Goal: Task Accomplishment & Management: Manage account settings

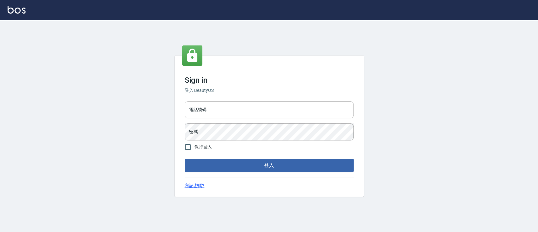
click at [252, 107] on input "電話號碼" at bounding box center [269, 109] width 169 height 17
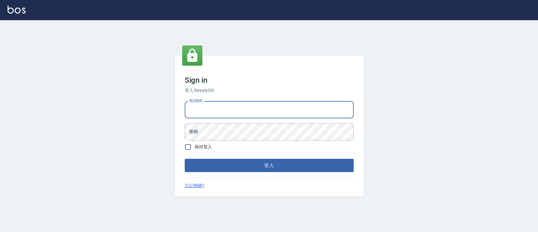
type input "0936904311"
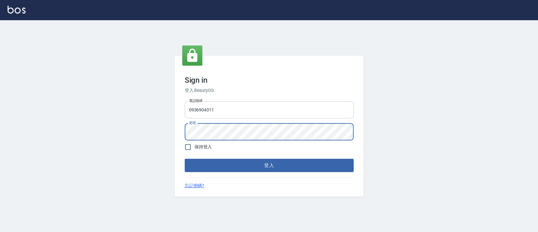
click at [185, 158] on button "登入" at bounding box center [269, 164] width 169 height 13
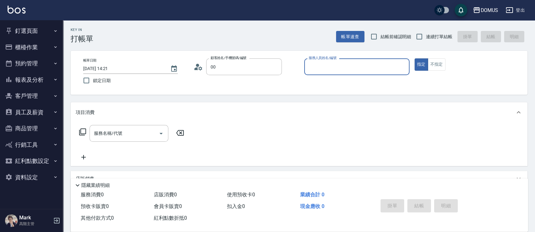
type input "新客人 姓名未設定/00/null"
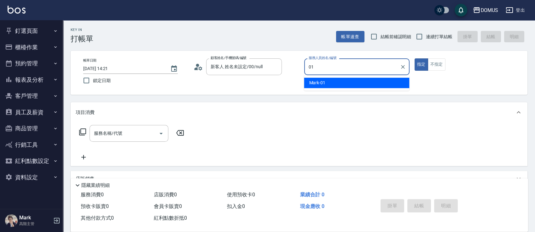
type input "01"
type button "true"
type input "Mark-01"
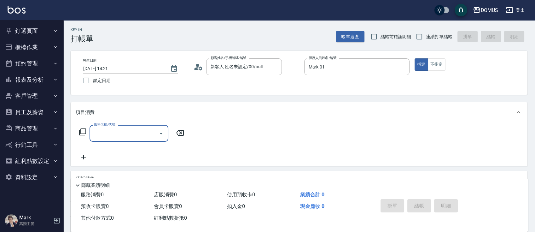
click at [133, 134] on input "服務名稱/代號" at bounding box center [124, 133] width 64 height 11
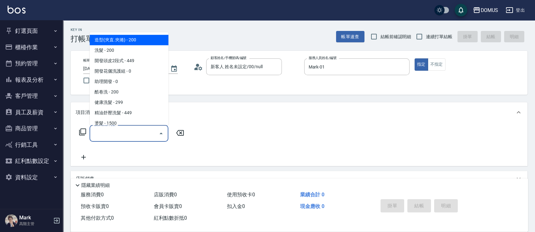
click at [132, 133] on input "服務名稱/代號" at bounding box center [124, 133] width 64 height 11
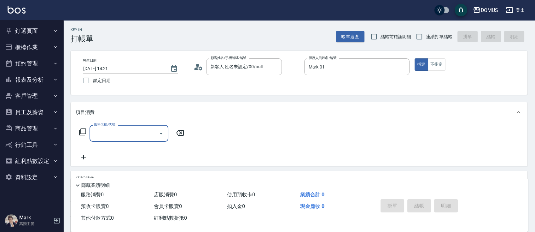
click at [83, 130] on icon at bounding box center [83, 132] width 8 height 8
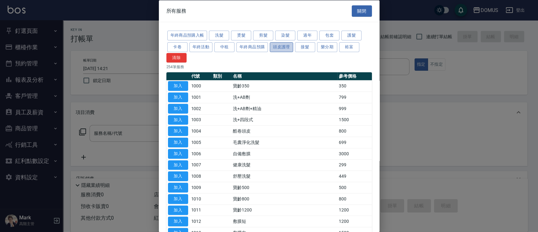
click at [287, 46] on button "頭皮護理" at bounding box center [281, 47] width 23 height 10
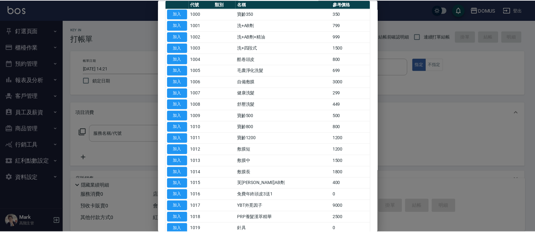
scroll to position [84, 0]
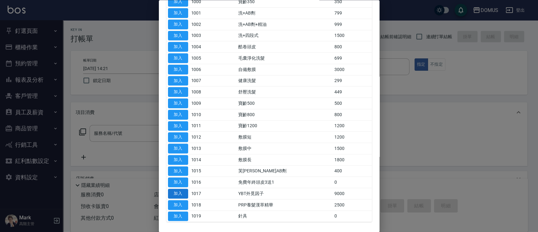
click at [180, 190] on button "加入" at bounding box center [178, 194] width 20 height 10
type input "YBT外覓因子(1017)"
type input "900"
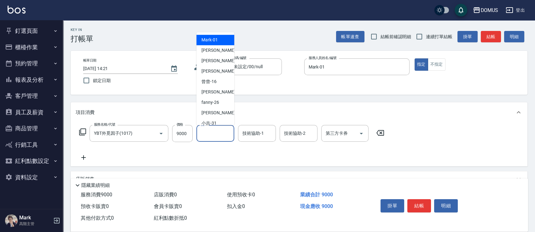
click at [203, 137] on input "洗-1" at bounding box center [215, 133] width 32 height 11
type input "Mark-01"
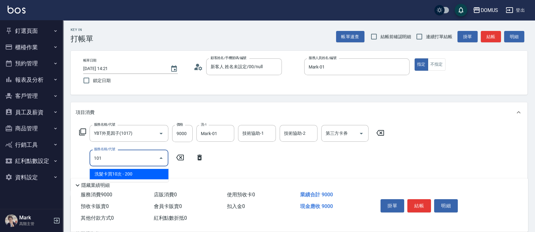
type input "1018"
type input "1150"
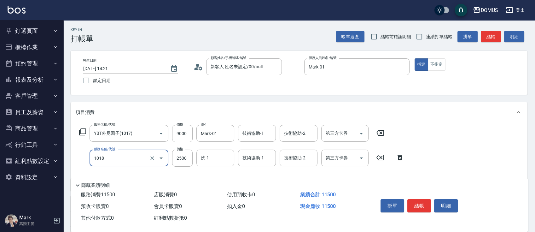
type input "PRP養髮漢萃精華(1018)"
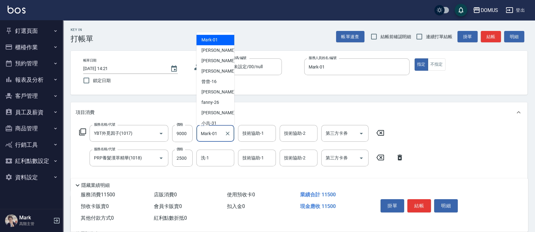
click at [217, 133] on input "Mark-01" at bounding box center [210, 133] width 23 height 11
drag, startPoint x: 204, startPoint y: 133, endPoint x: 196, endPoint y: 134, distance: 8.5
click at [196, 134] on div "服務名稱/代號 YBT外覓因子(1017) 服務名稱/代號 價格 9000 價格 洗-1 Mark-01 洗-1 技術協助-1 技術協助-1 技術協助-2 技…" at bounding box center [232, 133] width 312 height 17
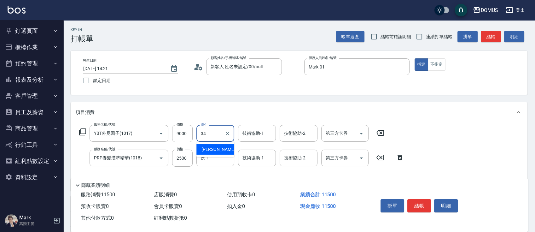
type input "Heidi-34"
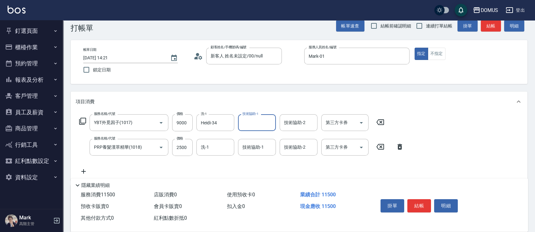
scroll to position [42, 0]
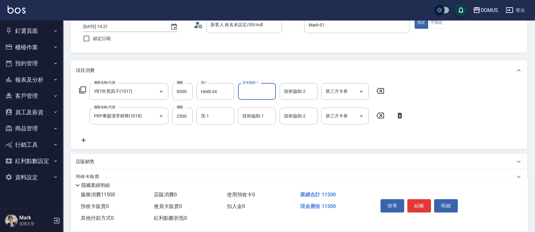
click at [82, 140] on icon at bounding box center [84, 140] width 16 height 8
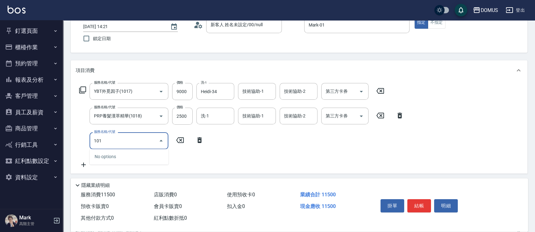
type input "1018"
type input "1400"
type input "PRP養髮漢萃精華(1018)"
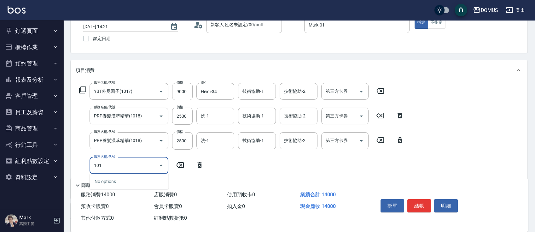
type input "1018"
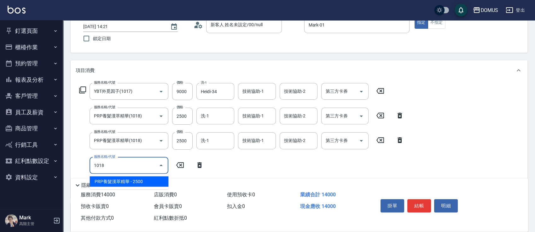
type input "1650"
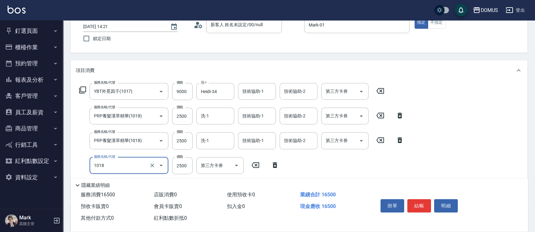
type input "PRP養髮漢萃精華(1018)"
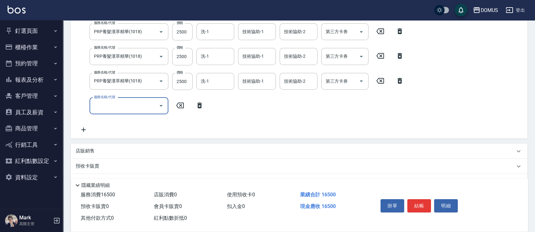
scroll to position [84, 0]
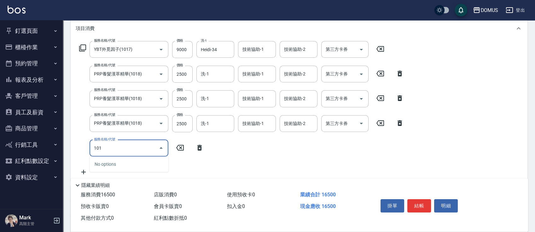
type input "1018"
type input "1900"
type input "PRP養髮漢萃精華(1018)"
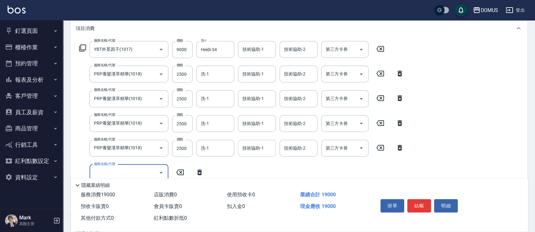
scroll to position [126, 0]
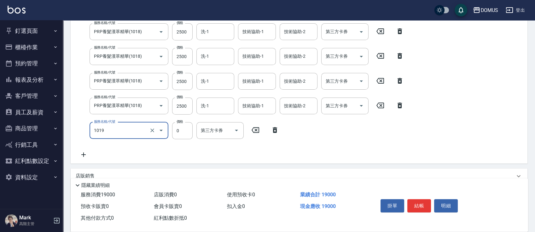
type input "針具(1019)"
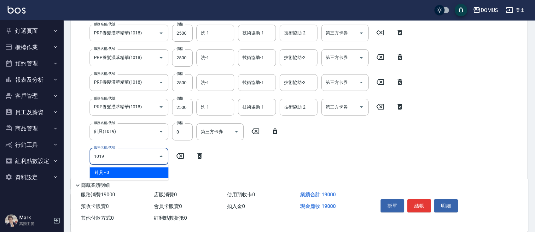
type input "針具(1019)"
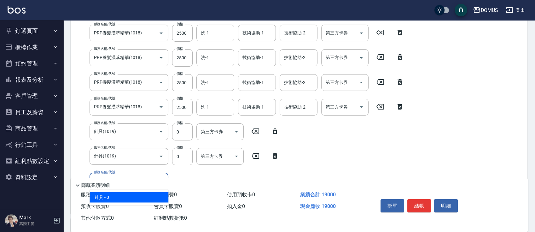
type input "造型(夾直.夾捲)(200)"
type input "1920"
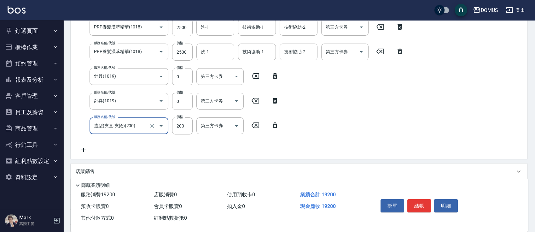
scroll to position [167, 0]
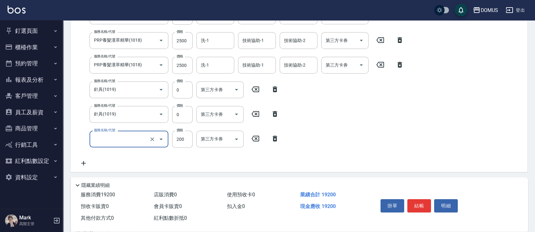
type input "1900"
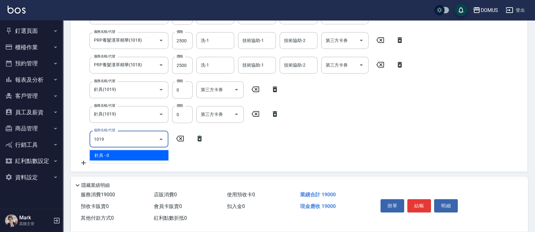
type input "針具(1019)"
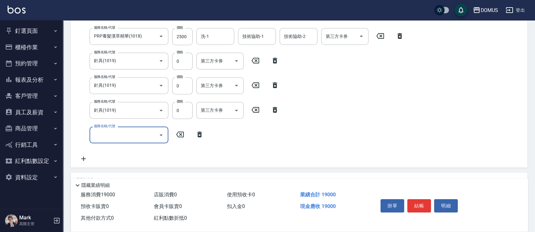
scroll to position [182, 0]
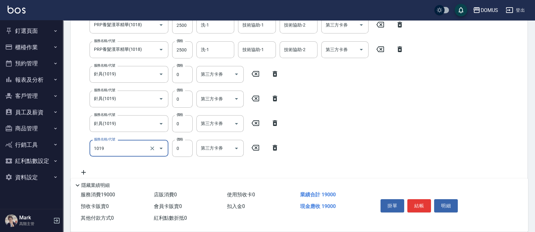
type input "針具(1019)"
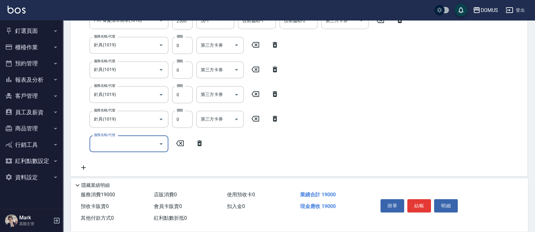
scroll to position [224, 0]
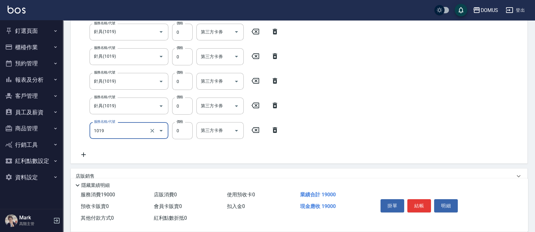
type input "針具(1019)"
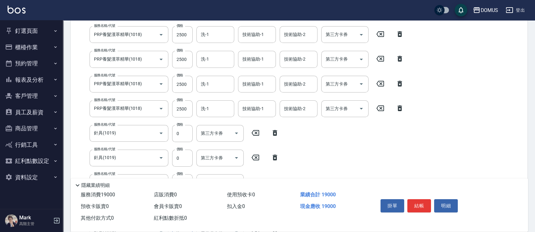
scroll to position [81, 0]
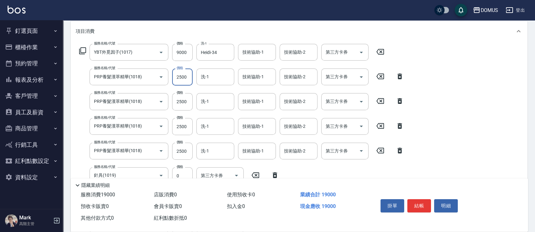
click at [186, 72] on input "2500" at bounding box center [182, 76] width 20 height 17
type input "5"
type input "1650"
type input "525"
type input "1700"
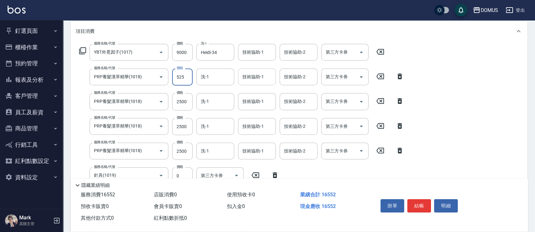
type input "5250"
type input "2170"
type input "5250"
click at [184, 105] on input "2500" at bounding box center [182, 101] width 20 height 17
type input "52"
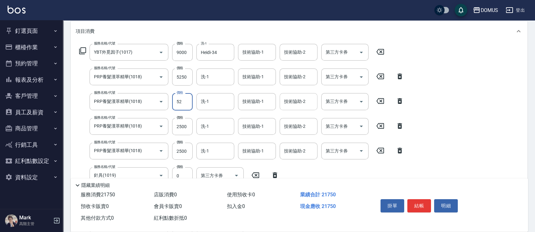
type input "1970"
type input "5250"
type input "2450"
type input "5250"
click at [183, 131] on input "2500" at bounding box center [182, 126] width 20 height 17
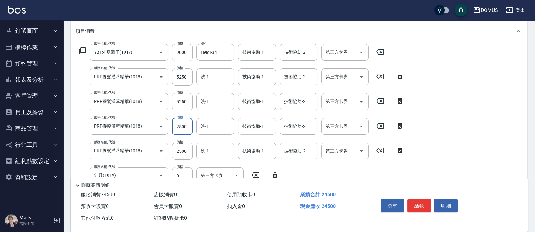
type input "5"
type input "2200"
type input "5250"
type input "2720"
type input "5250"
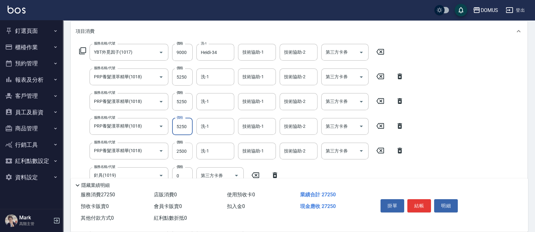
click at [179, 149] on input "2500" at bounding box center [182, 150] width 20 height 17
type input "5250"
type input "3000"
type input "5250"
click at [421, 204] on button "結帳" at bounding box center [419, 205] width 24 height 13
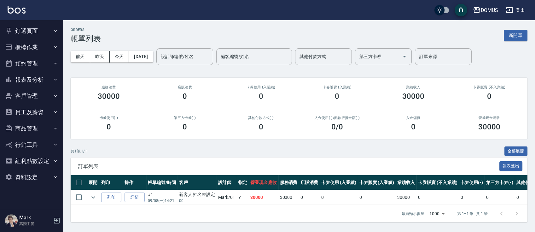
click at [39, 32] on button "釘選頁面" at bounding box center [32, 31] width 58 height 16
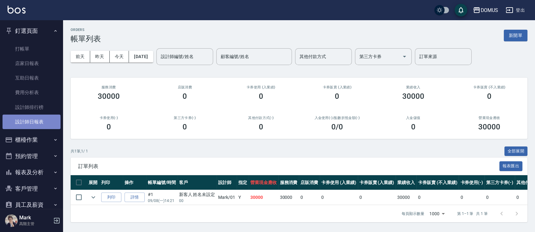
click at [47, 120] on link "設計師日報表" at bounding box center [32, 121] width 58 height 14
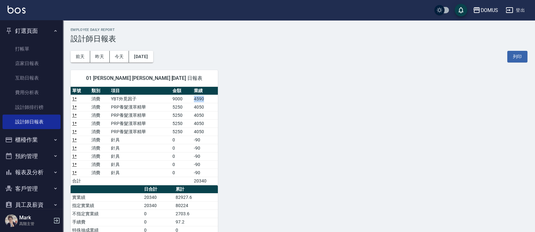
drag, startPoint x: 208, startPoint y: 96, endPoint x: 190, endPoint y: 99, distance: 17.9
click at [190, 99] on tr "1 * 消費 YBT外覓因子 9000 4590" at bounding box center [144, 99] width 147 height 8
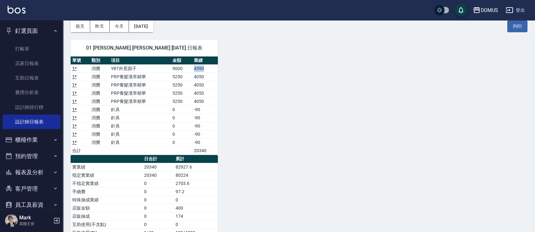
scroll to position [42, 0]
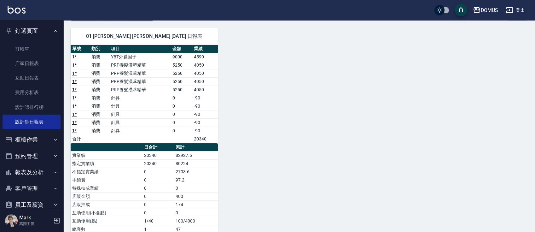
click at [260, 87] on div "01 Mark Mark [DATE] 日報表 單號 類別 項目 金額 業績 1 * 消費 YBT外覓因子 9000 4590 1 * 消費 PRP養髮漢萃精…" at bounding box center [295, 150] width 464 height 261
click at [54, 31] on icon "button" at bounding box center [55, 30] width 5 height 5
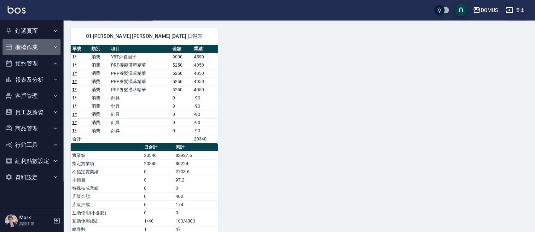
click at [52, 49] on button "櫃檯作業" at bounding box center [32, 47] width 58 height 16
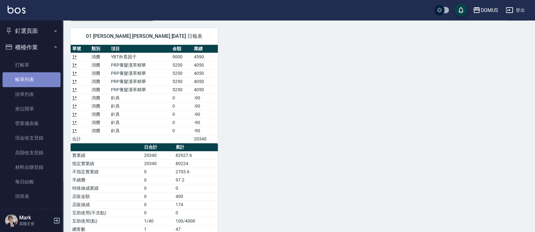
click at [32, 81] on link "帳單列表" at bounding box center [32, 79] width 58 height 14
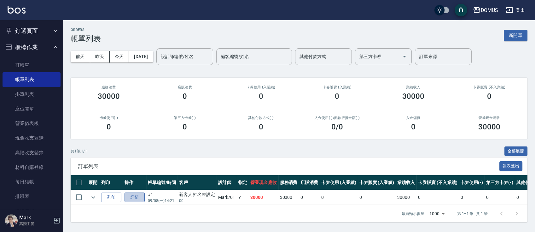
click at [132, 195] on link "詳情" at bounding box center [134, 197] width 20 height 10
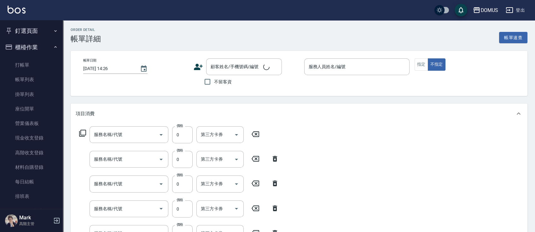
type input "[DATE] 14:21"
type input "Mark-01"
type input "3000"
type input "針具(1019)"
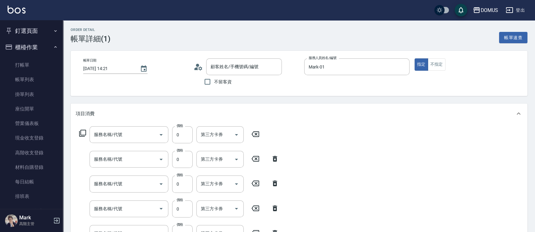
type input "針具(1019)"
type input "PRP養髮漢萃精華(1018)"
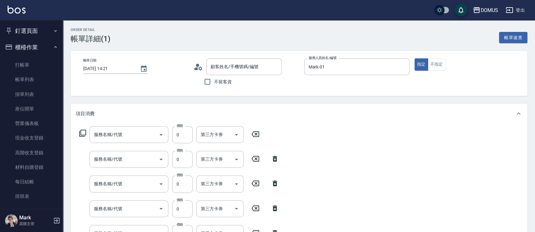
type input "PRP養髮漢萃精華(1018)"
type input "YBT外覓因子(1017)"
type input "新客人 姓名未設定/00/null"
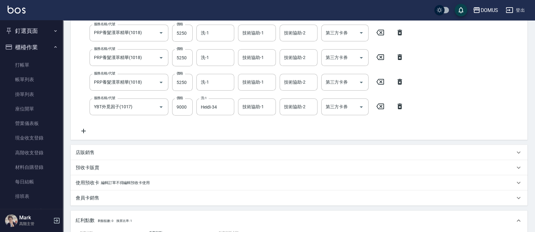
scroll to position [294, 0]
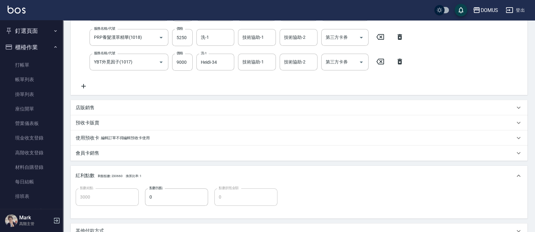
click at [126, 112] on div "店販銷售" at bounding box center [299, 107] width 457 height 15
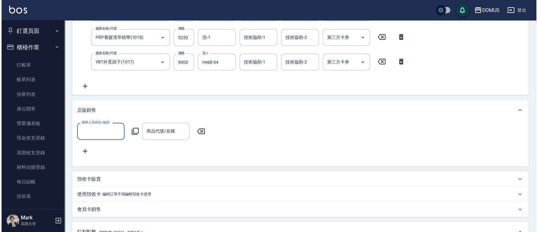
scroll to position [0, 0]
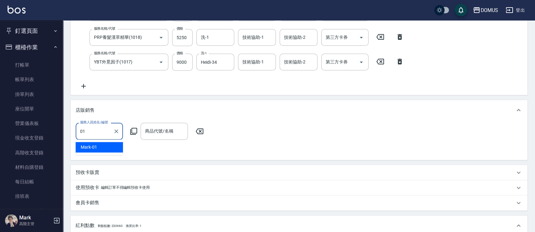
type input "Mark-01"
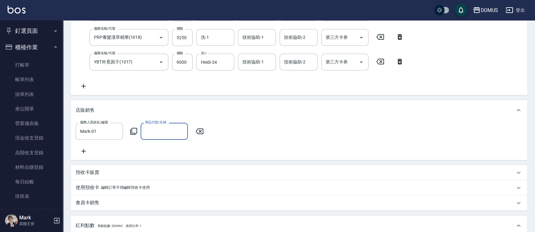
click at [167, 133] on input "商品代號/名稱" at bounding box center [164, 130] width 42 height 11
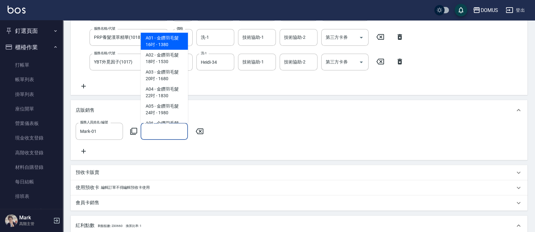
click at [134, 131] on icon at bounding box center [134, 131] width 8 height 8
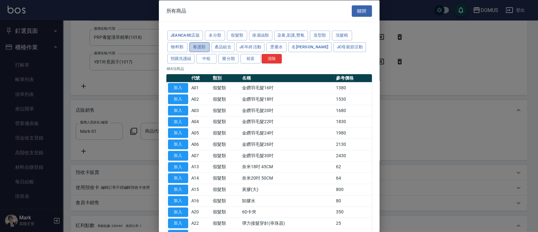
click at [201, 47] on button "養護類" at bounding box center [199, 47] width 20 height 10
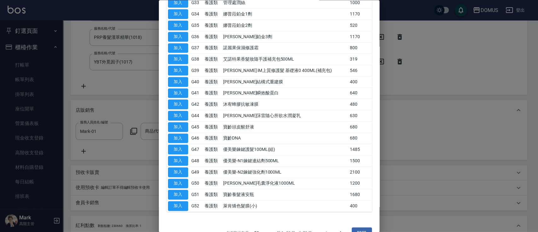
scroll to position [446, 0]
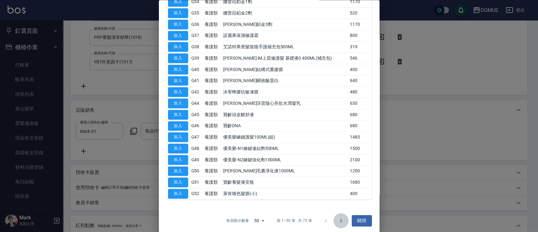
click at [337, 220] on icon "Go to next page" at bounding box center [341, 220] width 8 height 8
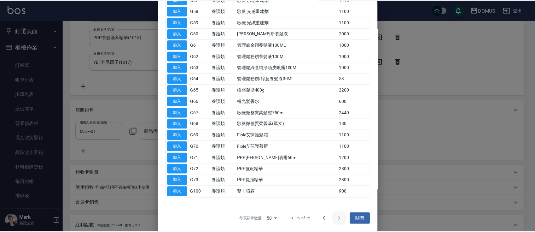
scroll to position [132, 0]
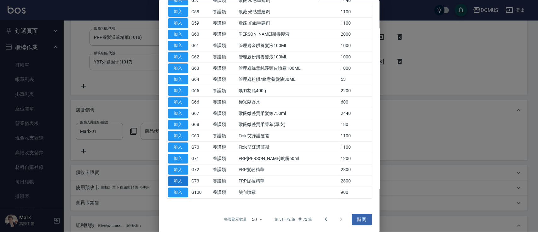
click at [182, 176] on button "加入" at bounding box center [178, 181] width 20 height 10
type input "3280"
type input "PRP提拉精華"
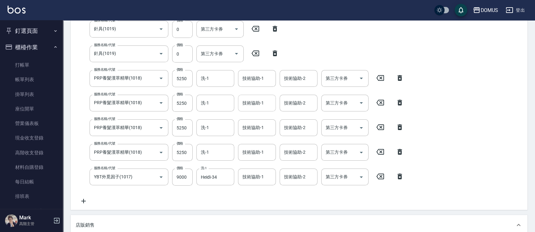
scroll to position [168, 0]
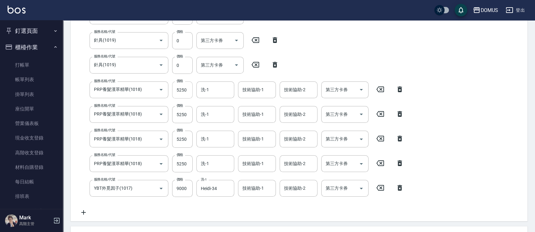
click at [186, 88] on input "5250" at bounding box center [182, 89] width 20 height 17
type input "4"
type input "2750"
type input "455"
type input "2800"
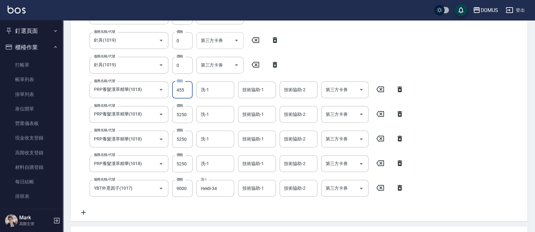
type input "4550"
type input "3210"
type input "4550"
click at [180, 118] on input "5250" at bounding box center [182, 114] width 20 height 17
type input "4"
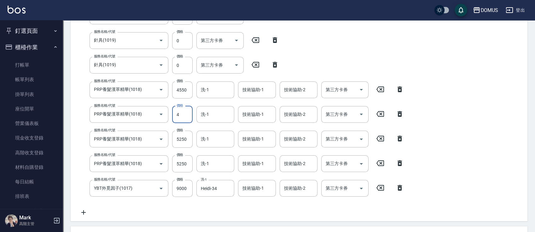
type input "2680"
type input "455"
type input "2730"
type input "4550"
type input "3140"
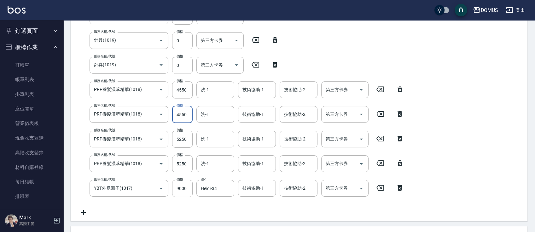
type input "4550"
click at [193, 142] on div "服務名稱/代號 PRP養髮漢萃精華(1018) 服務名稱/代號 價格 5250 價格 洗-1 洗-1 技術協助-1 技術協助-1 技術協助-2 技術協助-2 …" at bounding box center [242, 138] width 332 height 17
click at [184, 142] on input "5250" at bounding box center [182, 138] width 20 height 17
type input "2610"
type input "455"
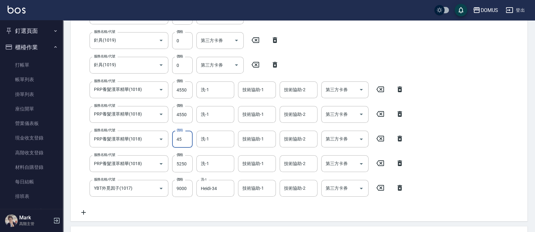
type input "2660"
type input "4550"
type input "3070"
type input "4550"
click at [176, 169] on input "5250" at bounding box center [182, 163] width 20 height 17
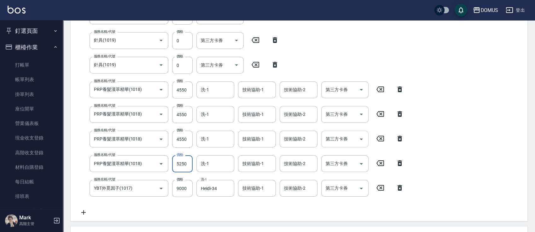
type input "4"
type input "2540"
type input "455"
type input "2590"
type input "4550"
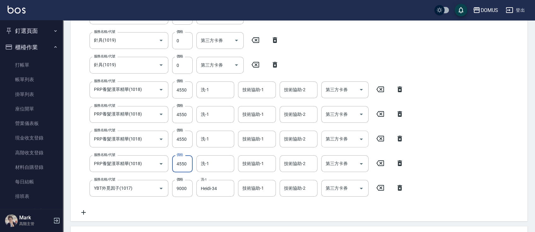
type input "3000"
type input "4550"
click at [473, 107] on div "服務名稱/代號 針具(1019) 服務名稱/代號 價格 0 價格 第三方卡券 第三方卡券 服務名稱/代號 針具(1019) 服務名稱/代號 價格 0 價格 第…" at bounding box center [299, 88] width 457 height 265
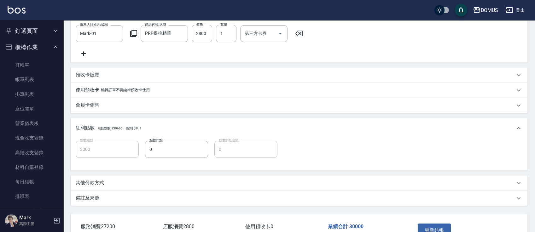
scroll to position [397, 0]
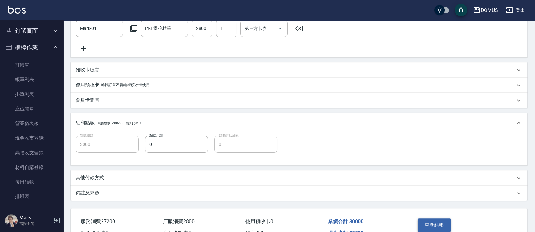
click at [430, 228] on button "重新結帳" at bounding box center [434, 224] width 33 height 13
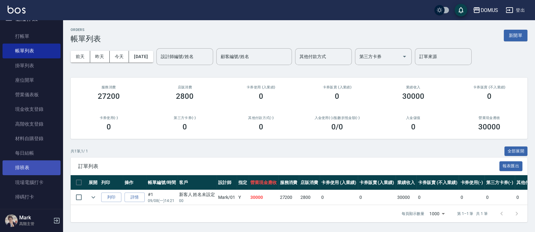
scroll to position [42, 0]
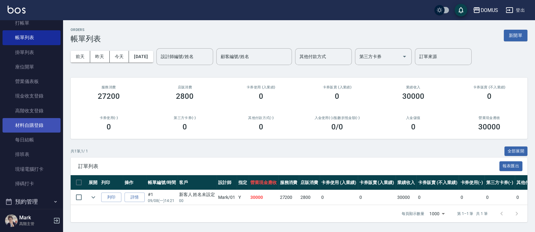
click at [33, 122] on link "材料自購登錄" at bounding box center [32, 125] width 58 height 14
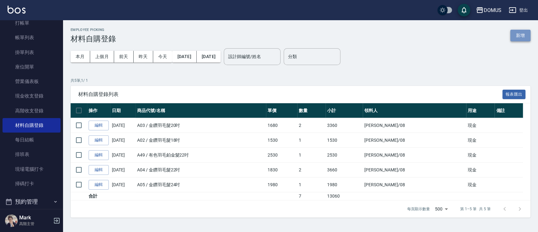
click at [518, 36] on button "新增" at bounding box center [520, 36] width 20 height 12
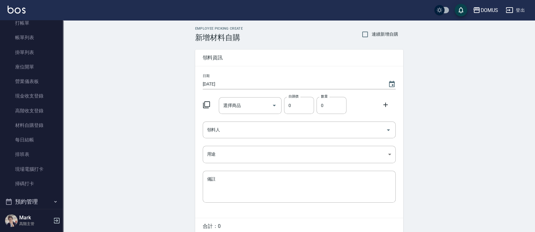
click at [202, 103] on div at bounding box center [208, 103] width 16 height 11
click at [206, 104] on icon at bounding box center [207, 105] width 8 height 8
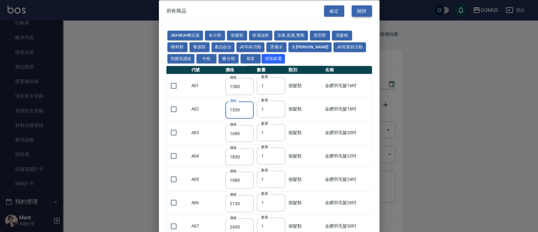
click at [359, 14] on button "關閉" at bounding box center [362, 11] width 20 height 12
click at [360, 14] on div "DOMUS 登出" at bounding box center [267, 10] width 535 height 20
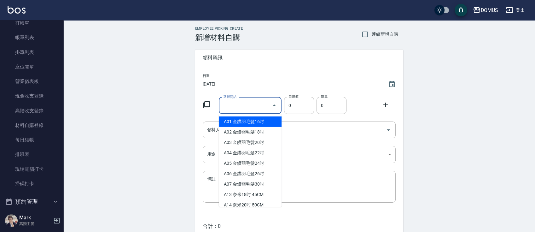
click at [250, 102] on input "選擇商品" at bounding box center [246, 105] width 48 height 11
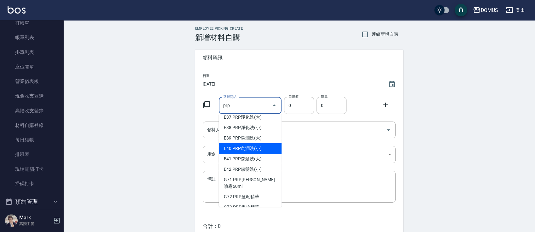
scroll to position [6, 0]
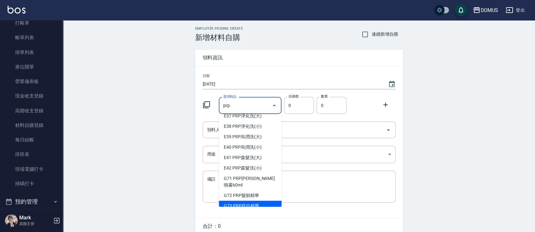
click at [255, 200] on li "G73 PRP提拉精華" at bounding box center [250, 205] width 63 height 10
type input "PRP提拉精華"
type input "1120"
type input "1"
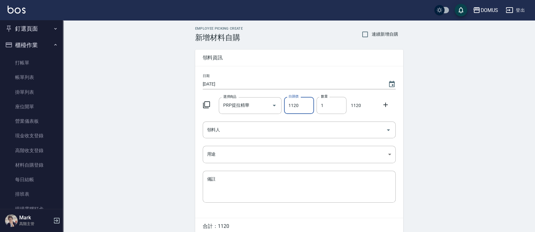
scroll to position [0, 0]
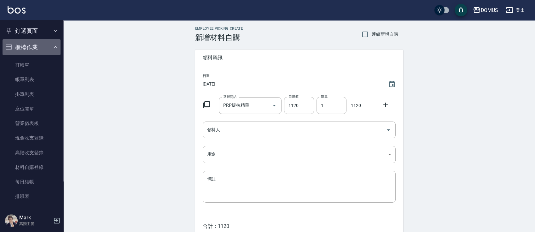
click at [54, 49] on icon "button" at bounding box center [55, 46] width 5 height 5
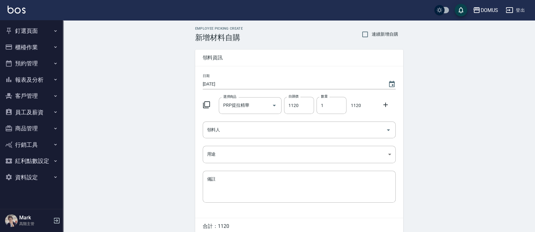
click at [56, 32] on icon "button" at bounding box center [55, 30] width 5 height 5
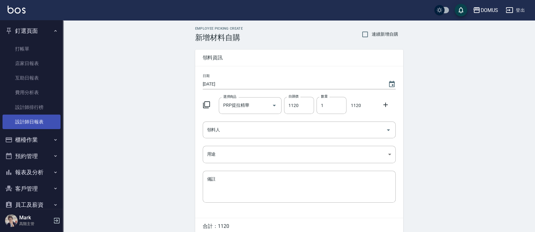
click at [40, 119] on link "設計師日報表" at bounding box center [32, 121] width 58 height 14
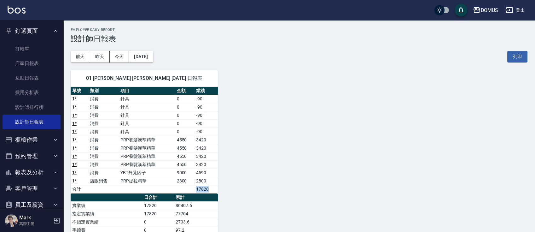
drag, startPoint x: 214, startPoint y: 190, endPoint x: 184, endPoint y: 188, distance: 29.4
click at [184, 188] on tr "合計 17820" at bounding box center [144, 189] width 147 height 8
click at [308, 181] on div "01 Mark Mark [DATE] 日報表 單號 類別 項目 金額 業績 1 * 消費 針具 0 -90 1 * 消費 針具 0 -90 1 * 消費 針…" at bounding box center [295, 196] width 464 height 269
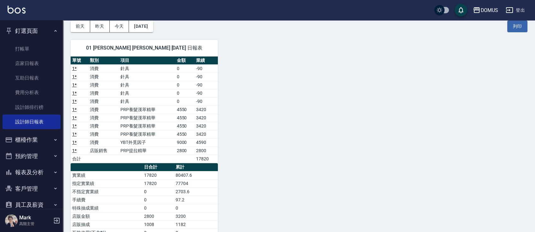
scroll to position [42, 0]
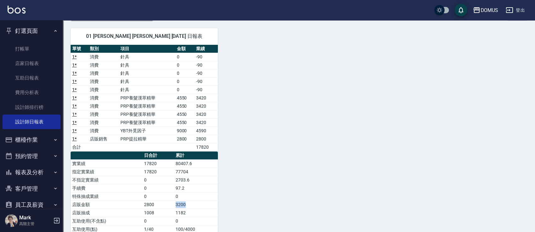
drag, startPoint x: 190, startPoint y: 200, endPoint x: 166, endPoint y: 201, distance: 23.3
click at [166, 201] on tr "店販金額 2800 3200" at bounding box center [144, 204] width 147 height 8
click at [222, 211] on div "01 Mark Mark [DATE] 日報表 單號 類別 項目 金額 業績 1 * 消費 針具 0 -90 1 * 消費 針具 0 -90 1 * 消費 針…" at bounding box center [295, 154] width 464 height 269
